Goal: Find specific page/section: Locate a particular part of the current website

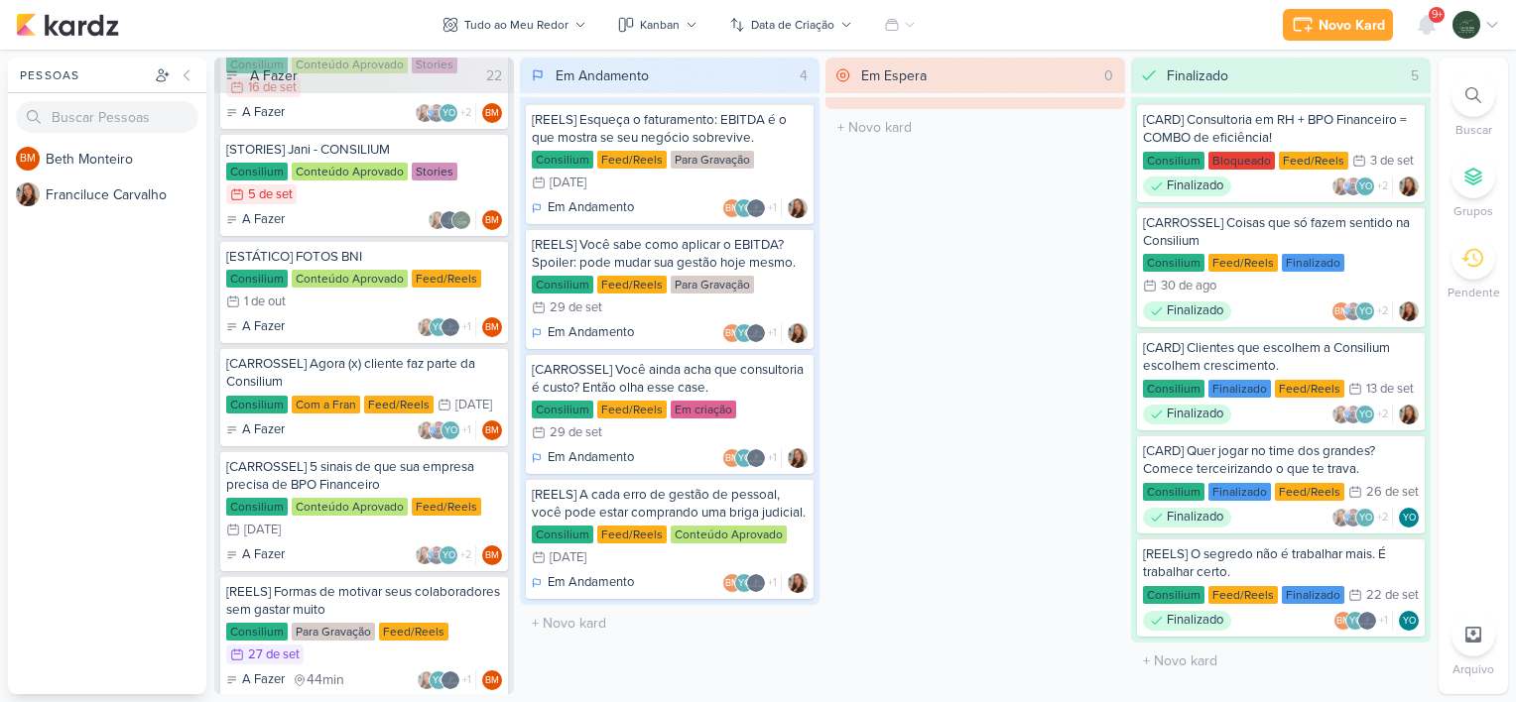
scroll to position [692, 0]
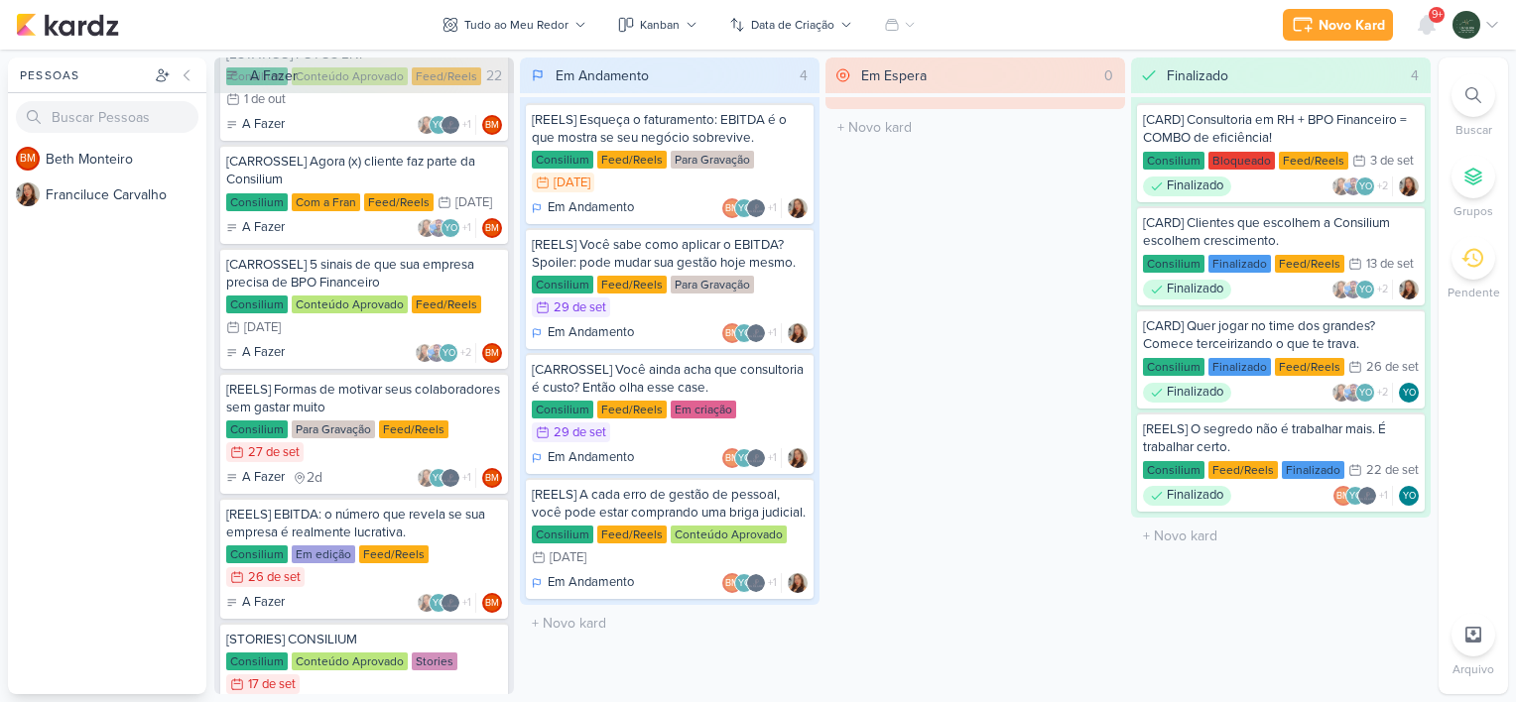
scroll to position [893, 0]
click at [359, 468] on div "A Fazer 2d YO +1 BM" at bounding box center [364, 478] width 276 height 20
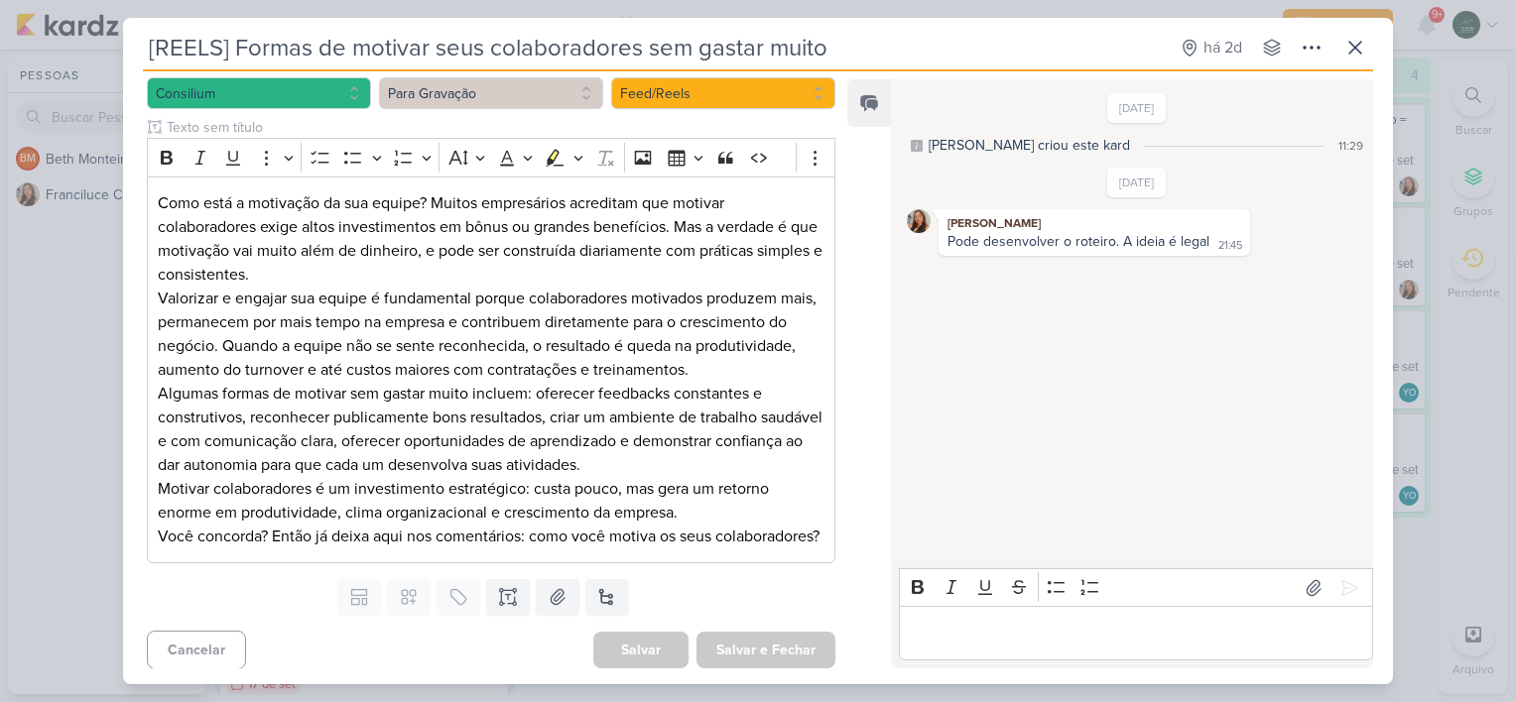
scroll to position [0, 0]
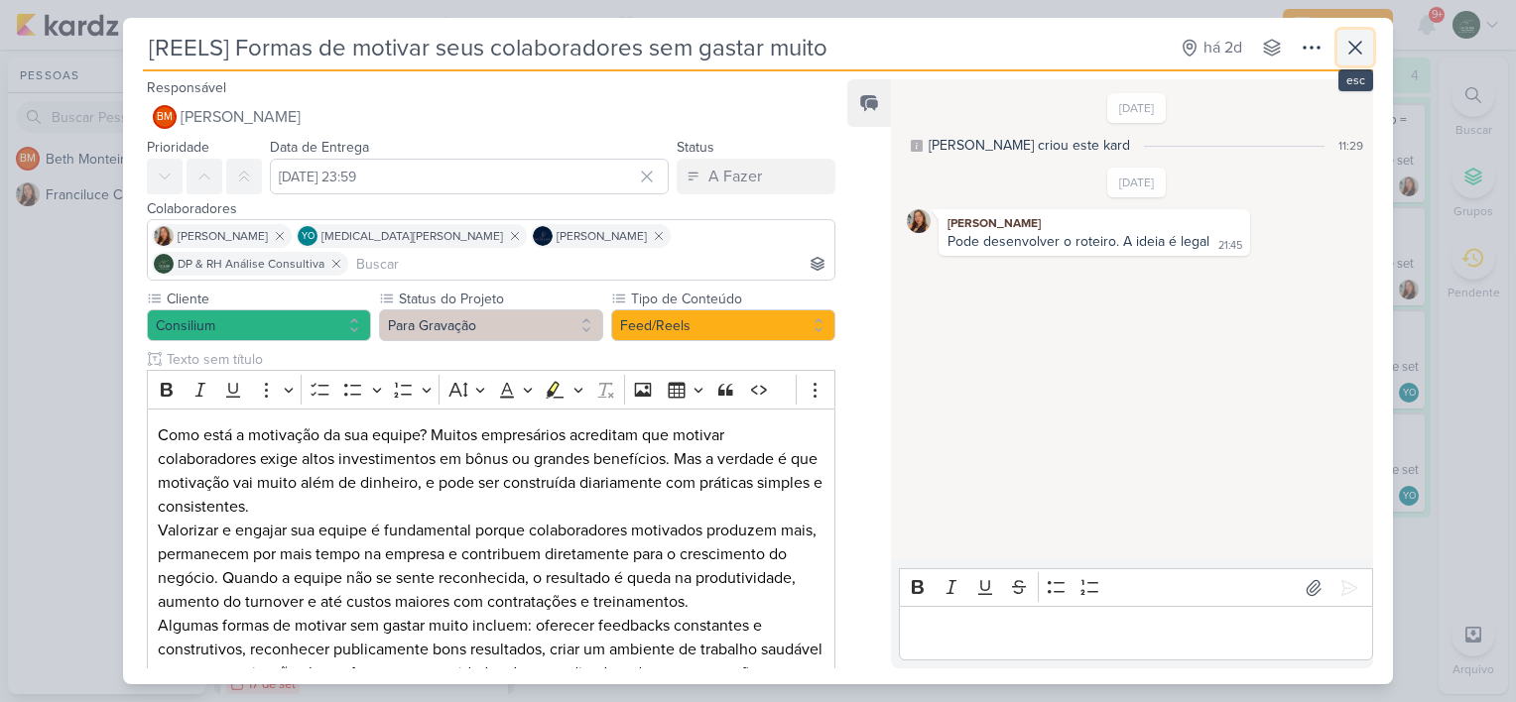
click at [1344, 51] on icon at bounding box center [1355, 48] width 24 height 24
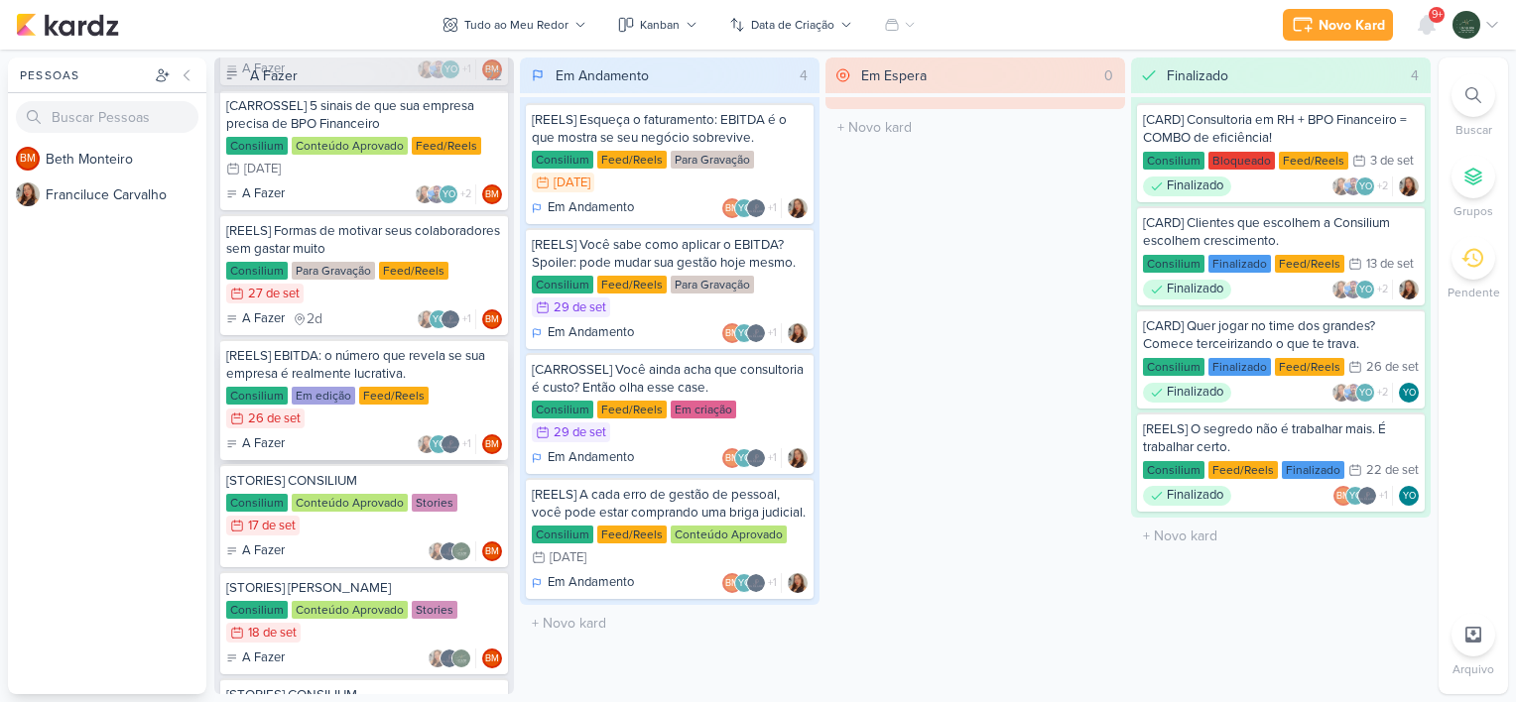
scroll to position [1054, 0]
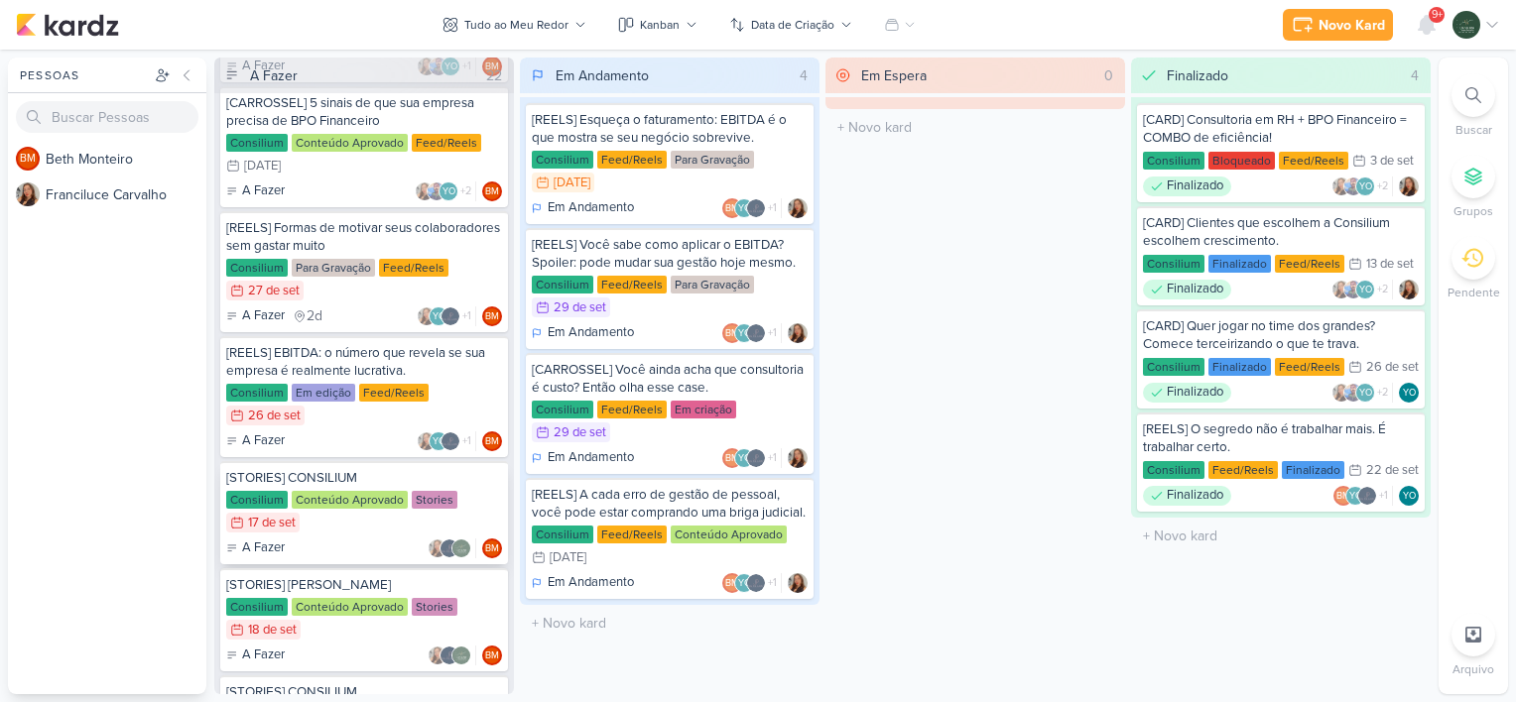
click at [480, 506] on div "Consilium Conteúdo Aprovado Stories 17/9 17 de set" at bounding box center [364, 513] width 276 height 44
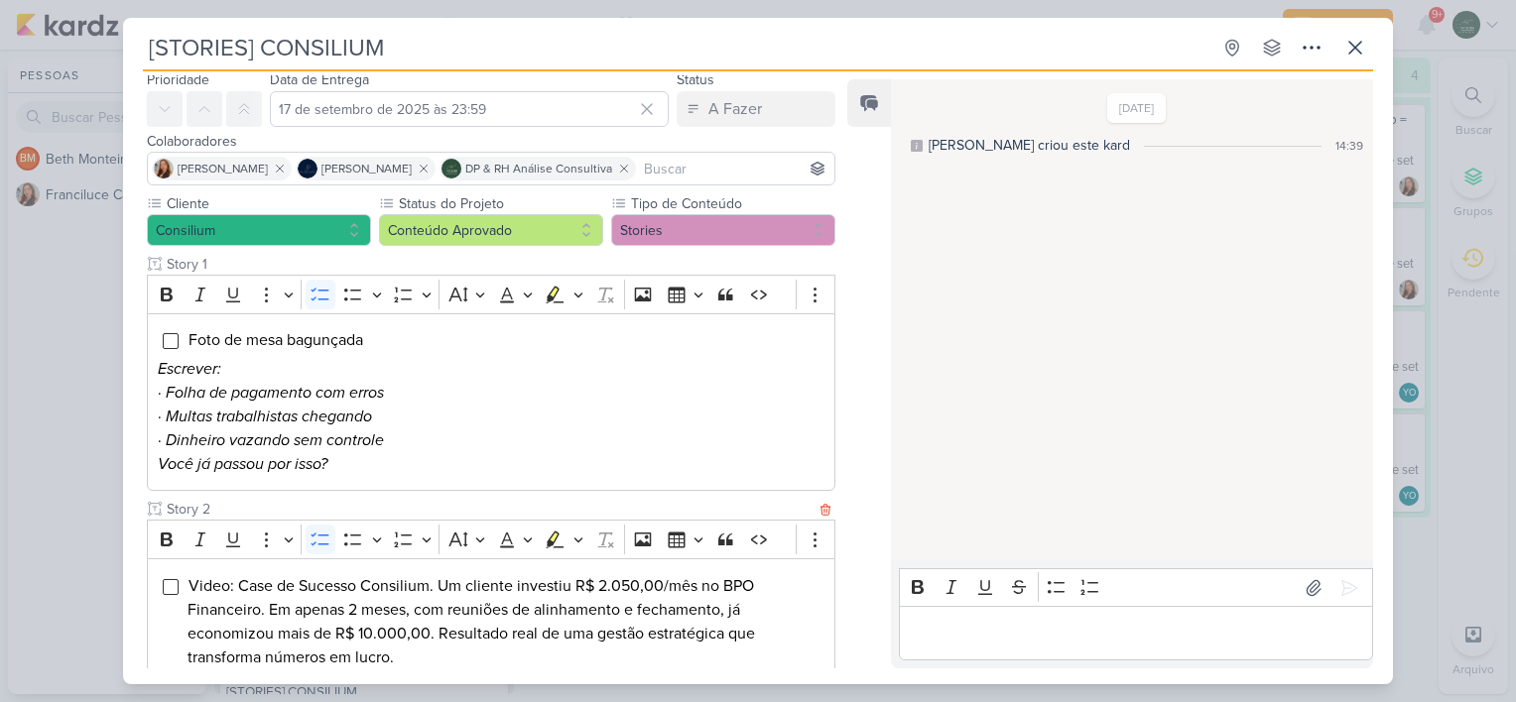
scroll to position [71, 0]
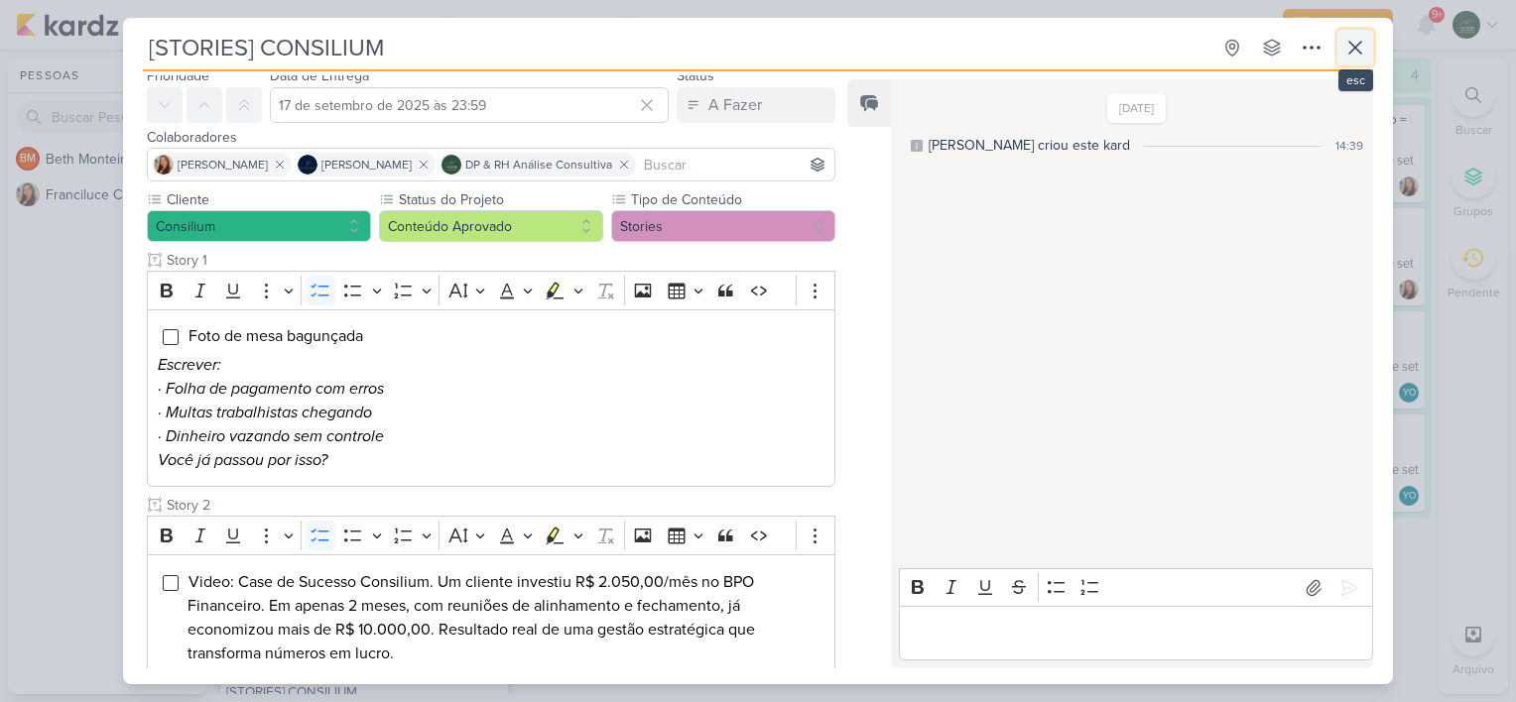
click at [1352, 57] on icon at bounding box center [1355, 48] width 24 height 24
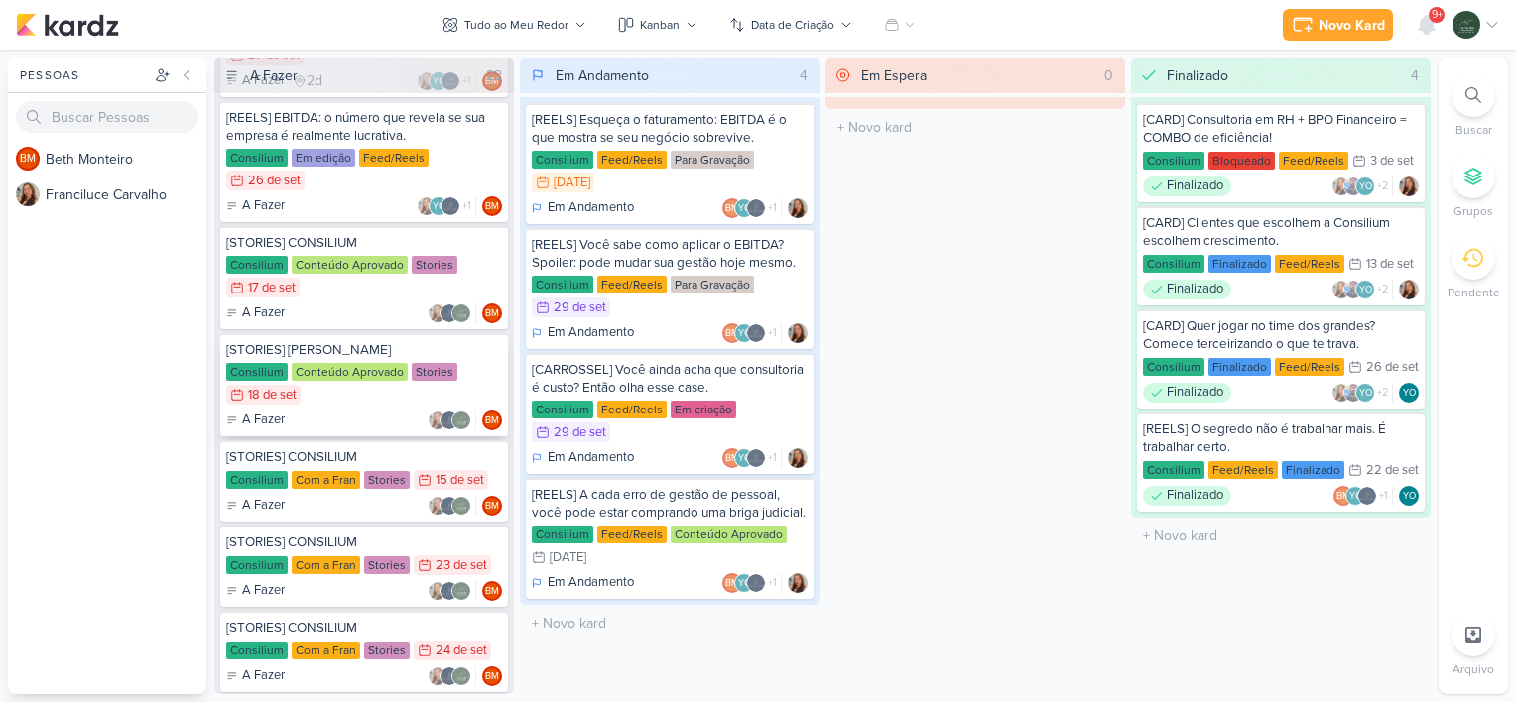
scroll to position [1292, 0]
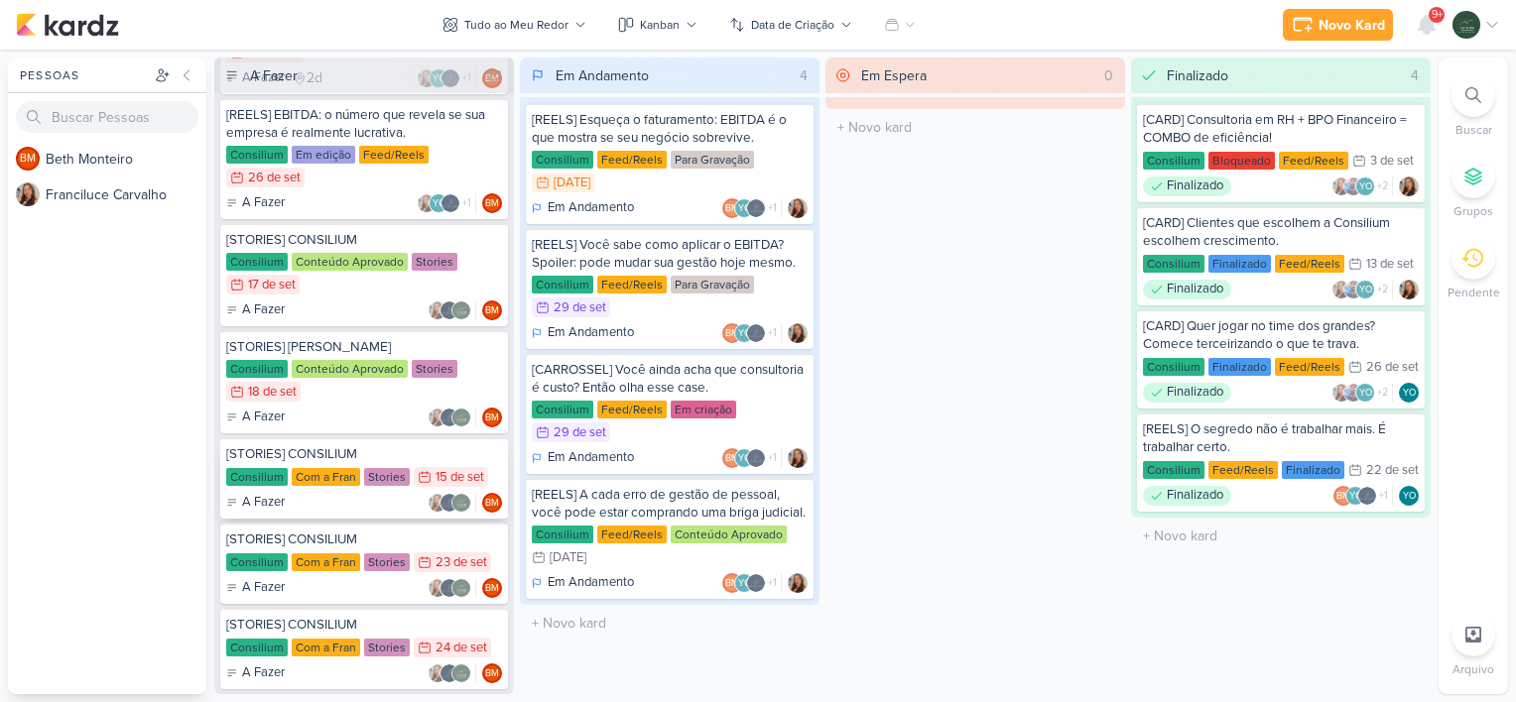
click at [362, 510] on div "[STORIES] CONSILIUM Consilium Com a Fran Stories 15/9 15 de set A Fazer" at bounding box center [364, 477] width 288 height 81
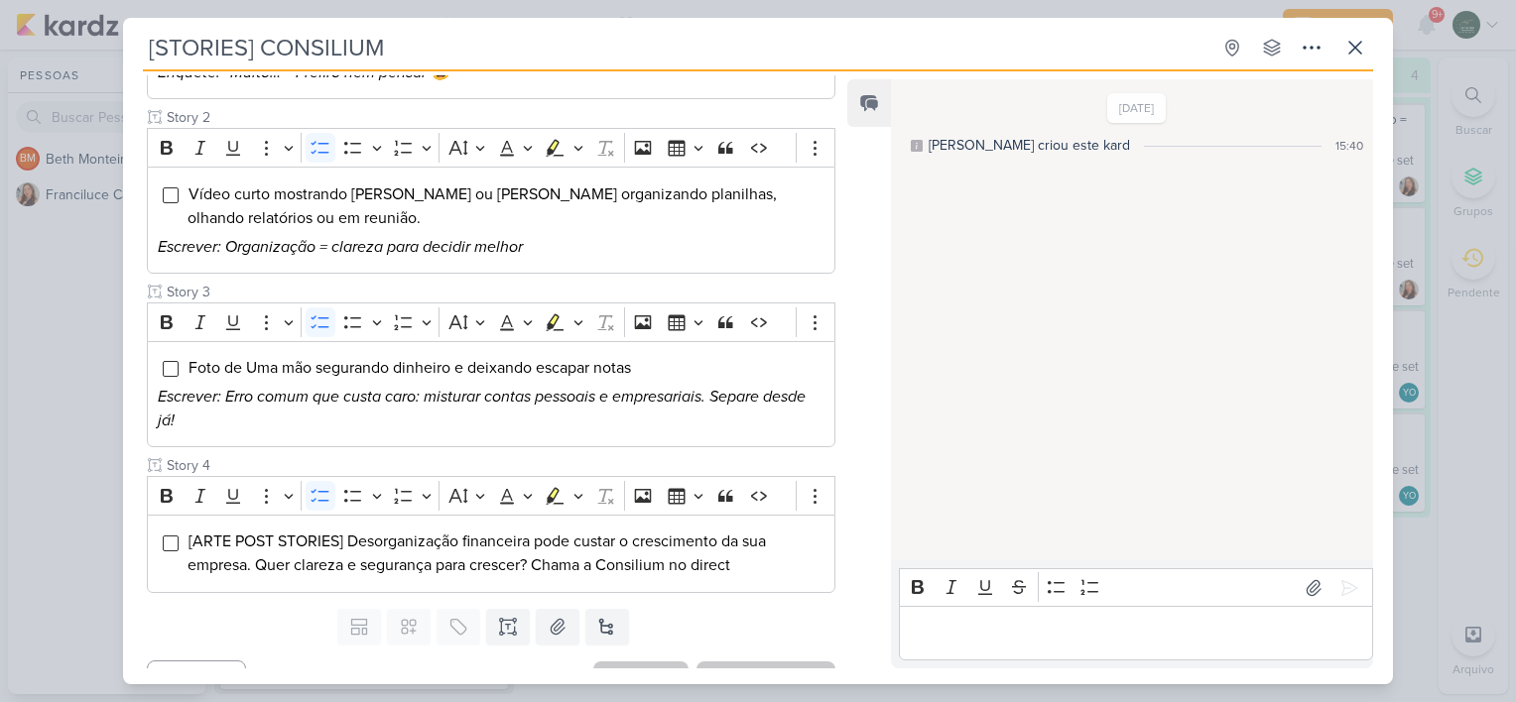
scroll to position [443, 0]
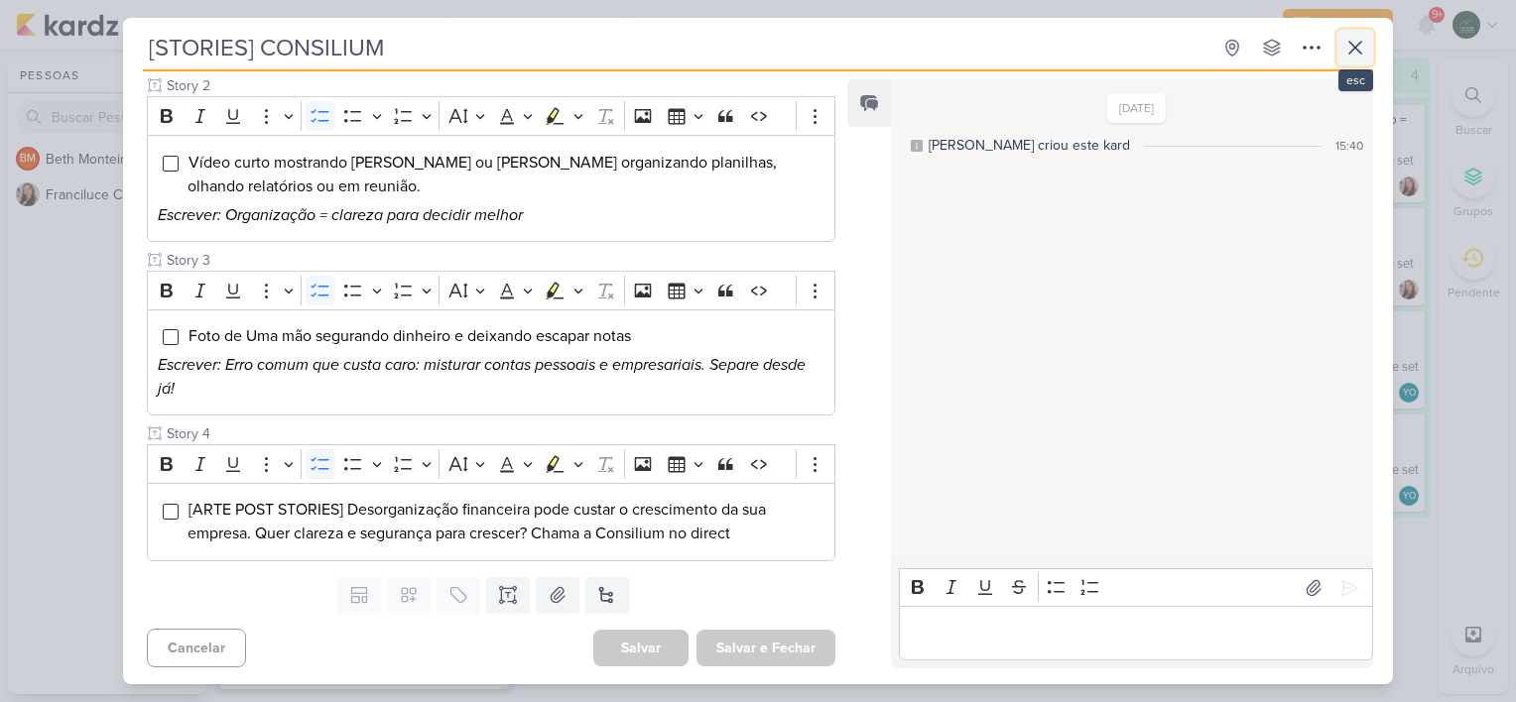
click at [1357, 45] on icon at bounding box center [1355, 48] width 12 height 12
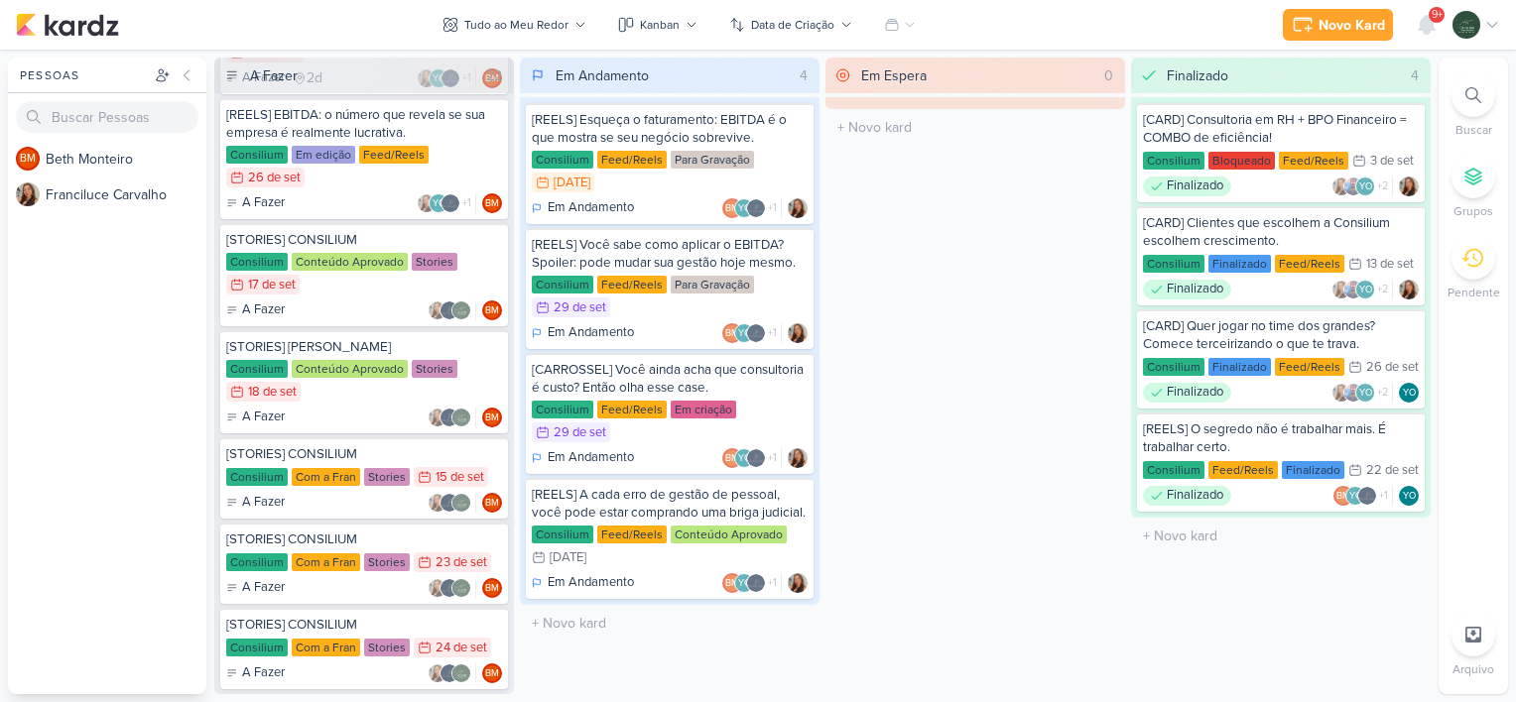
scroll to position [1432, 0]
click at [367, 664] on div "A Fazer BM" at bounding box center [364, 674] width 276 height 20
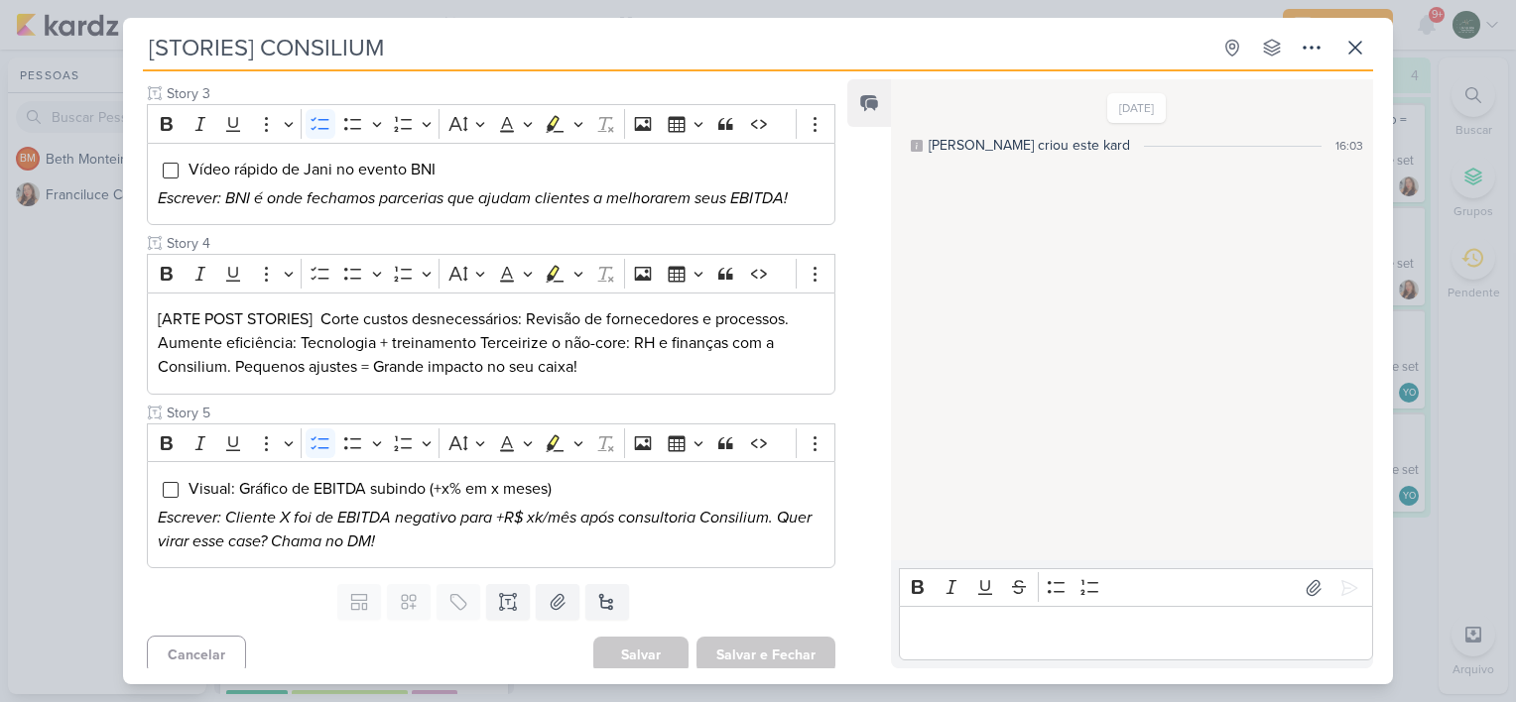
scroll to position [640, 0]
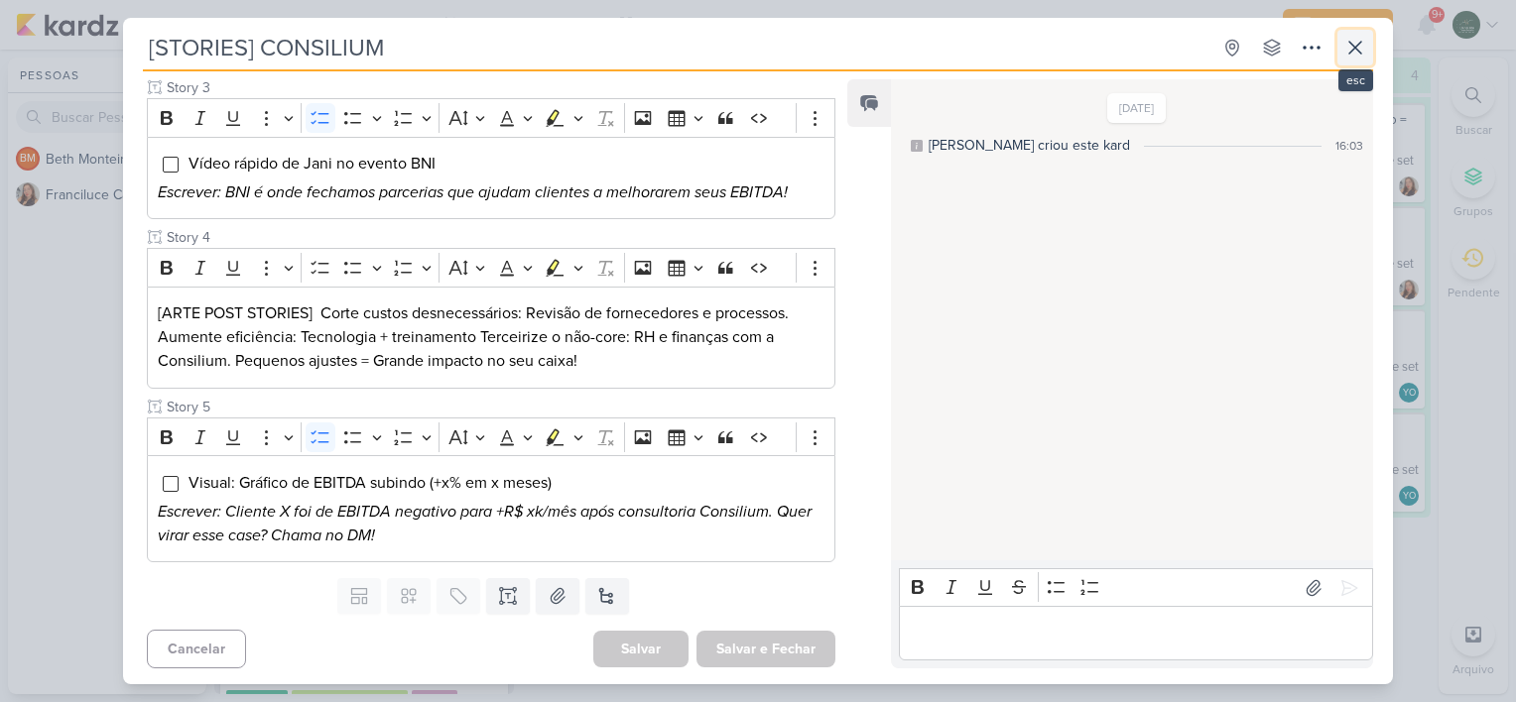
click at [1350, 55] on icon at bounding box center [1355, 48] width 24 height 24
